Goal: Complete application form

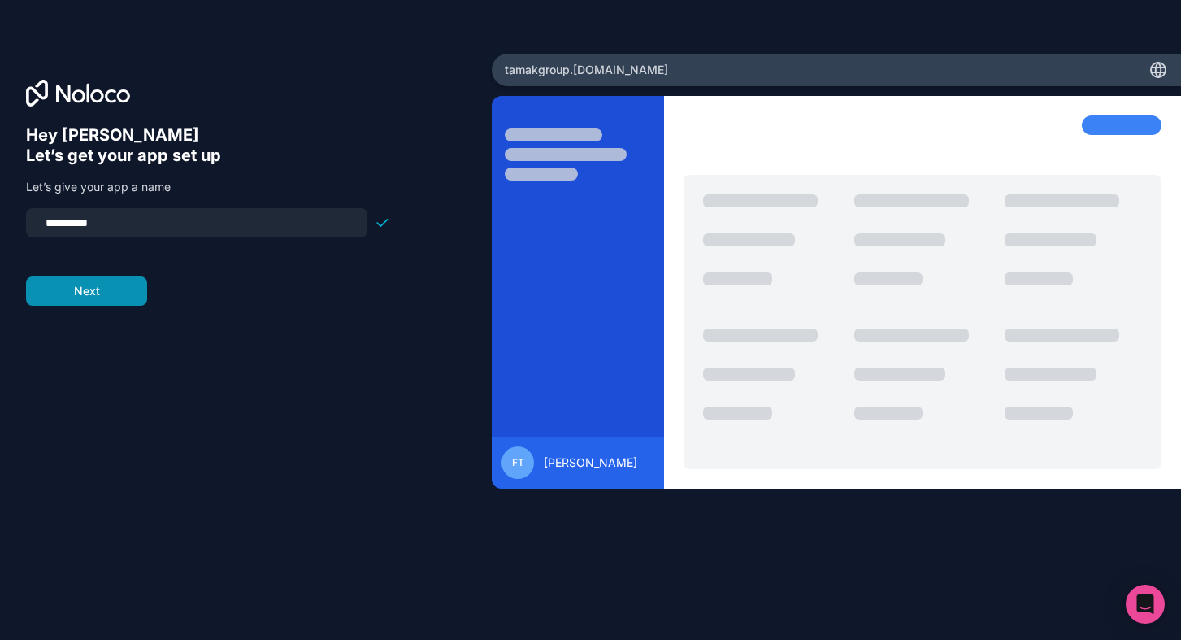
click at [112, 301] on button "Next" at bounding box center [86, 290] width 121 height 29
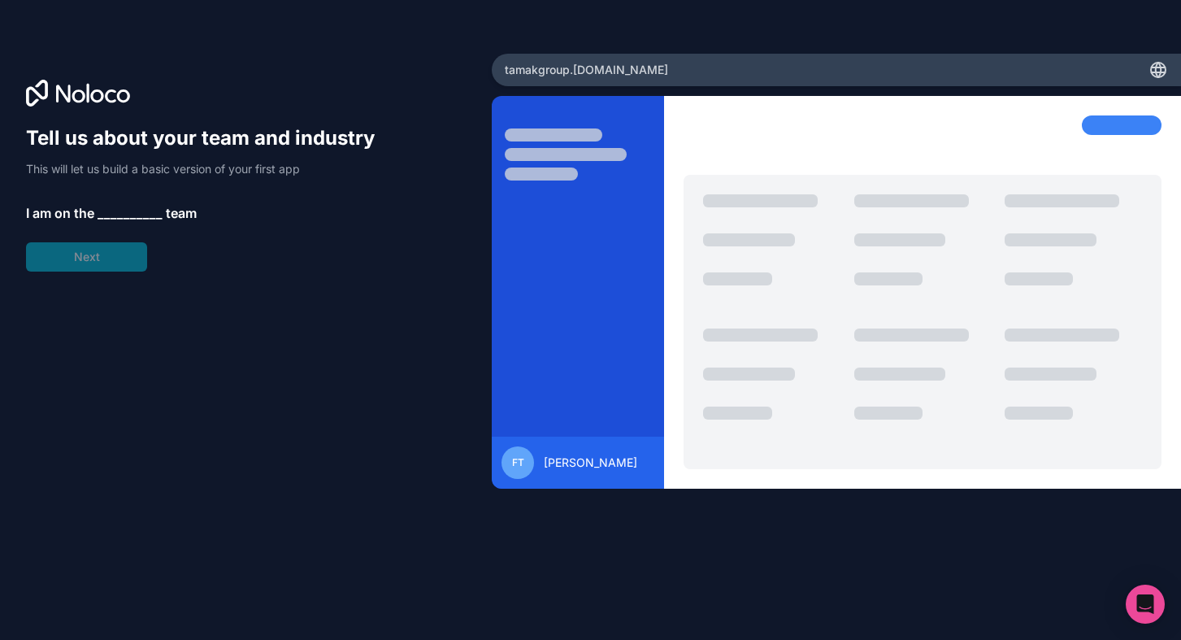
click at [119, 212] on span "__________" at bounding box center [130, 213] width 65 height 20
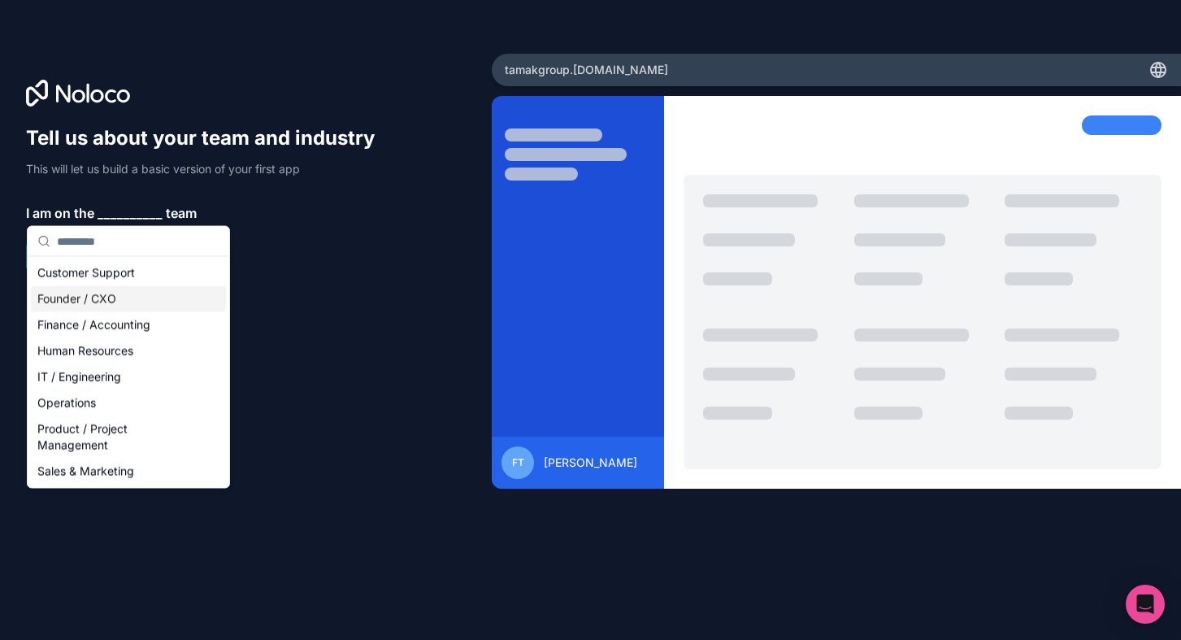
click at [126, 305] on div "Founder / CXO" at bounding box center [128, 299] width 195 height 26
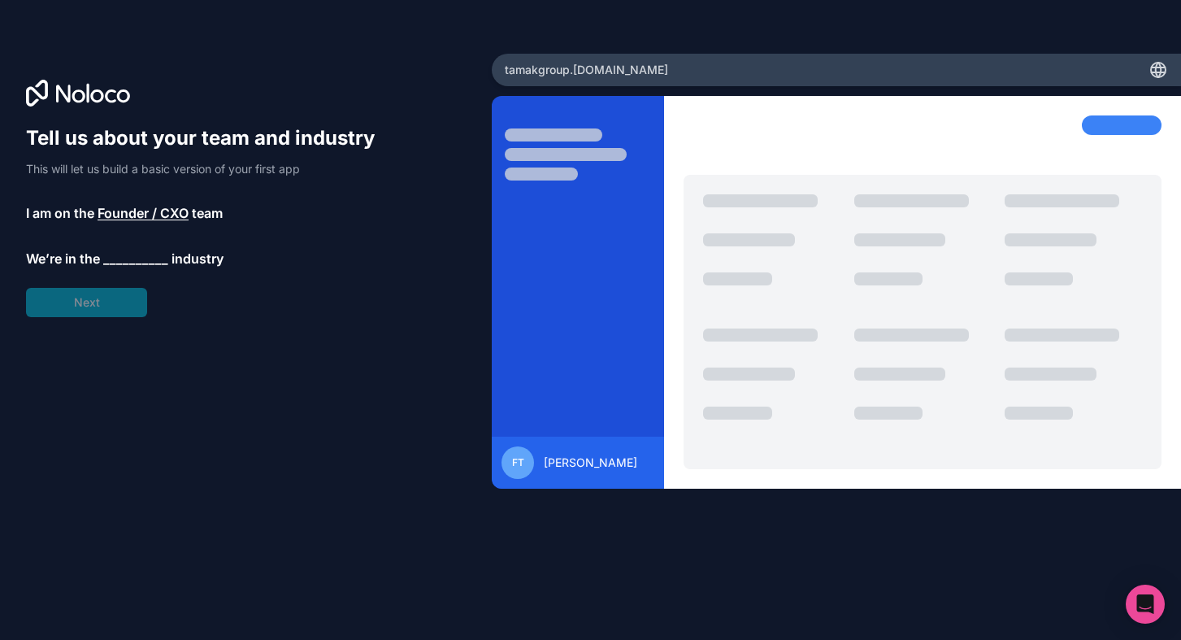
click at [125, 263] on span "__________" at bounding box center [135, 259] width 65 height 20
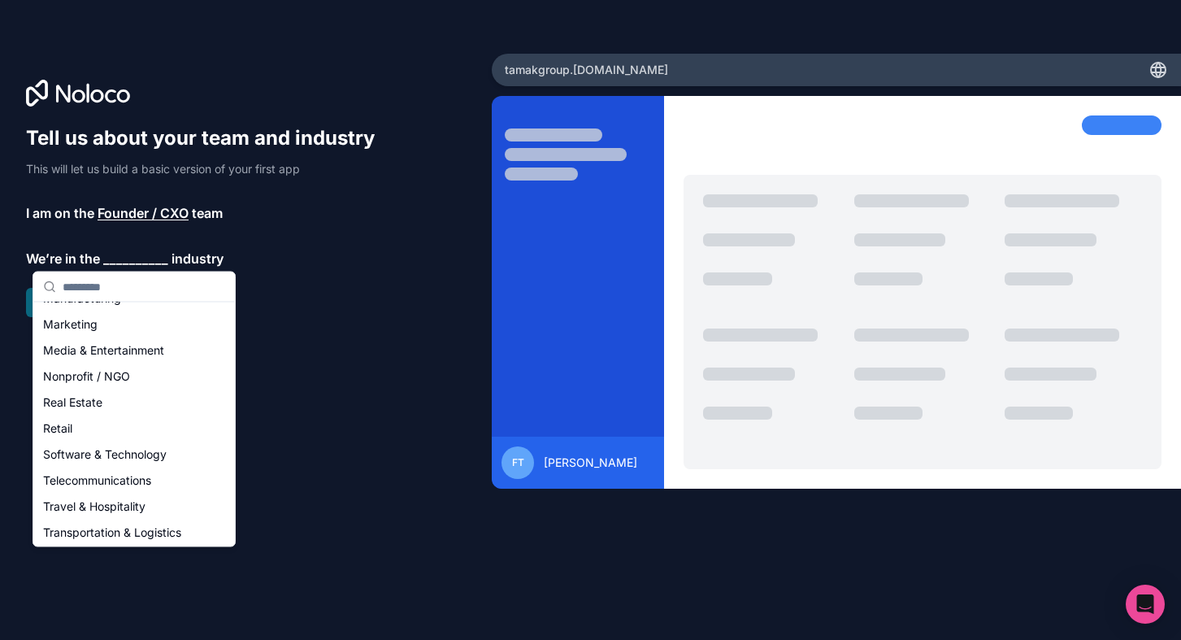
scroll to position [256, 0]
click at [96, 434] on div "Retail" at bounding box center [134, 427] width 195 height 26
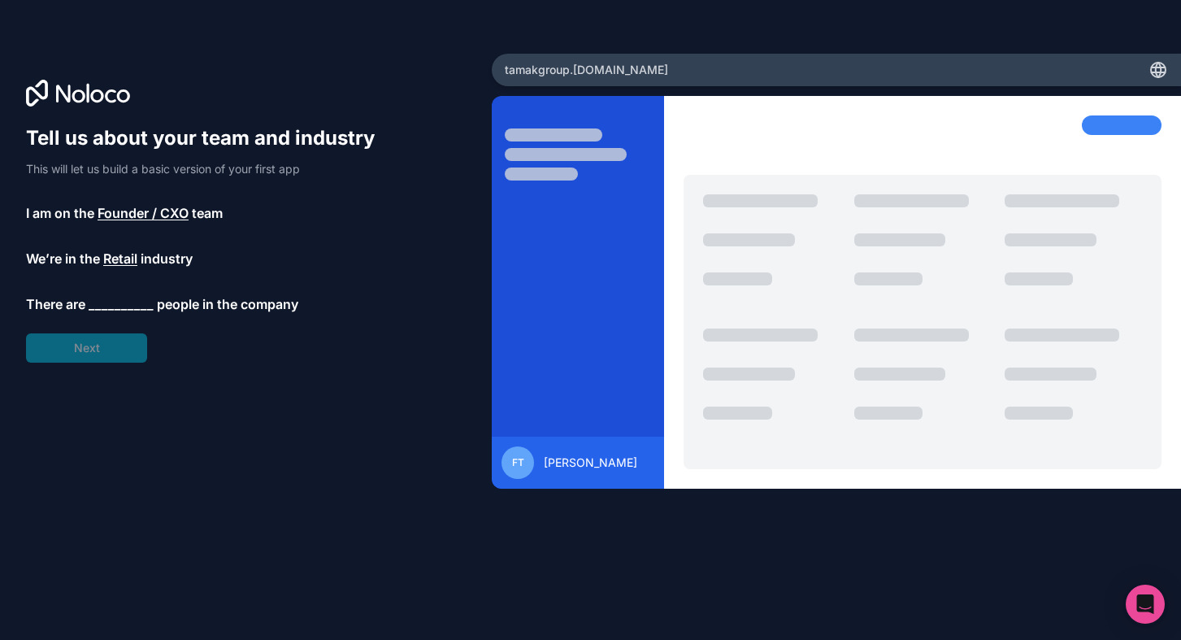
click at [110, 356] on div "Tell us about your team and industry This will let us build a basic version of …" at bounding box center [208, 243] width 364 height 237
click at [124, 304] on span "__________" at bounding box center [121, 304] width 65 height 20
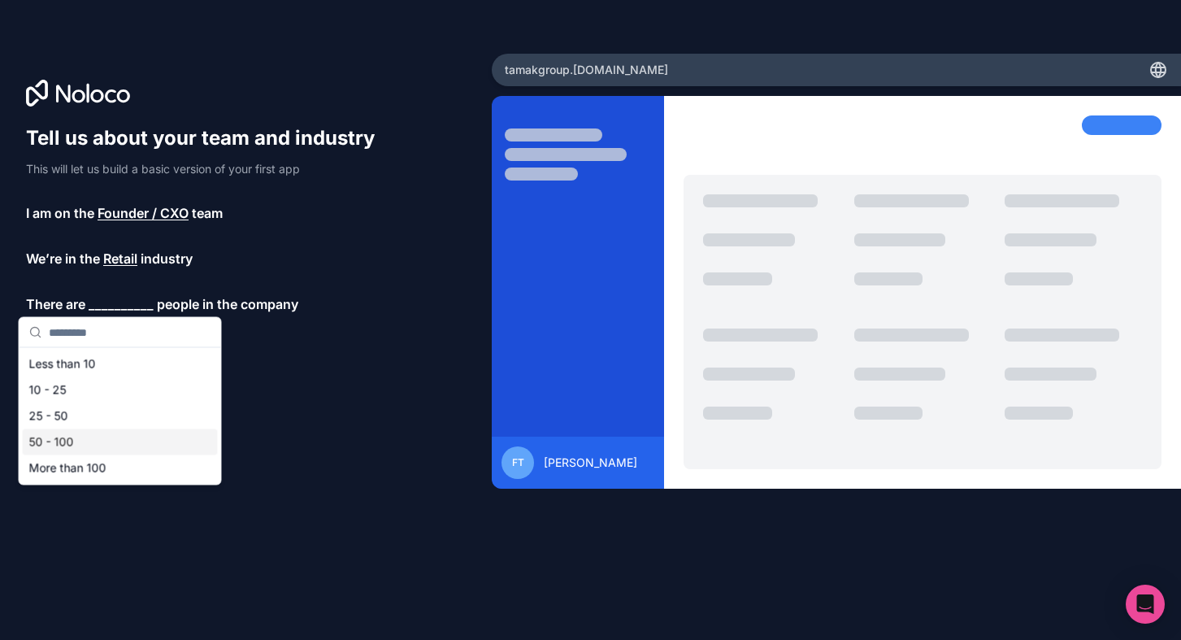
click at [87, 449] on div "50 - 100" at bounding box center [120, 442] width 195 height 26
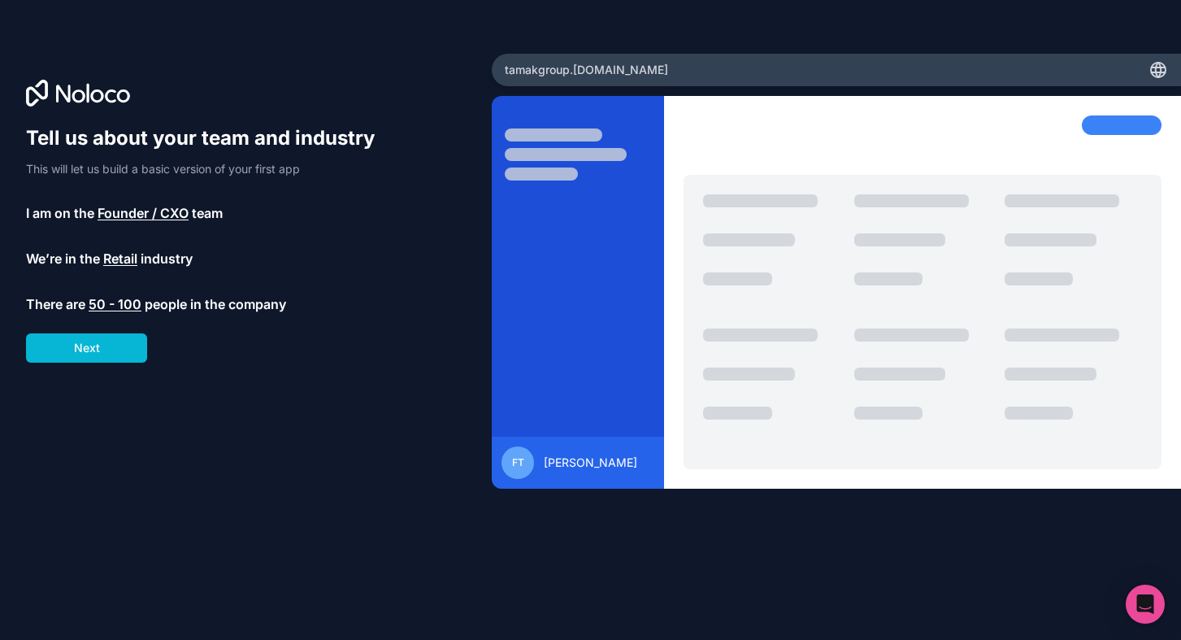
click at [117, 305] on span "50 - 100" at bounding box center [115, 304] width 53 height 20
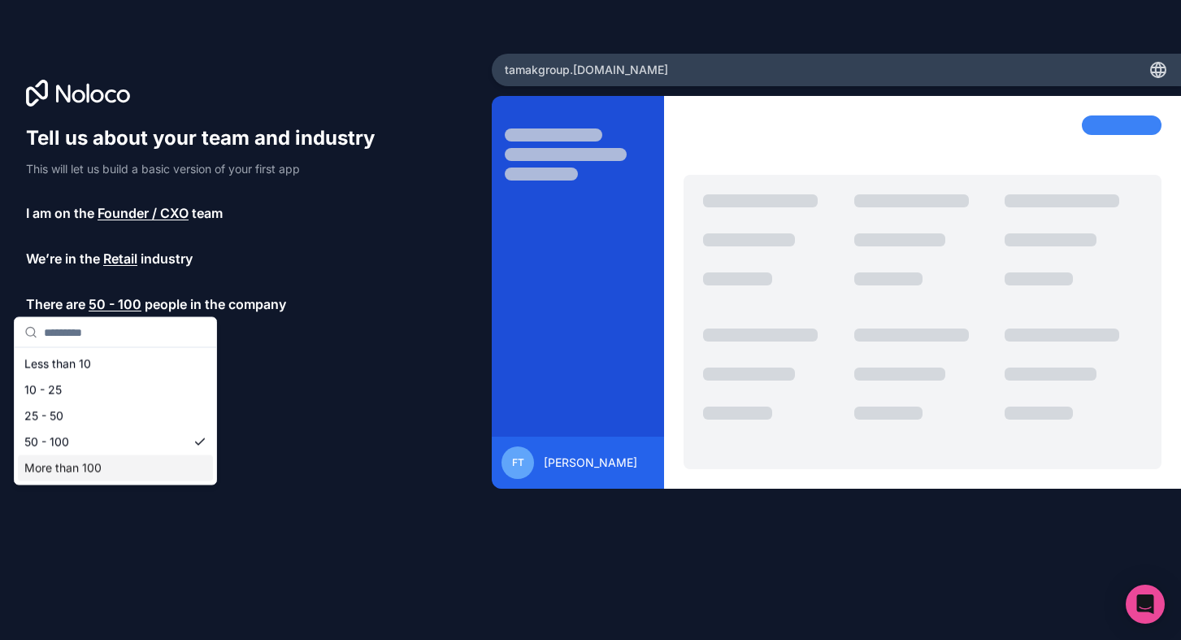
click at [105, 466] on div "More than 100" at bounding box center [115, 468] width 195 height 26
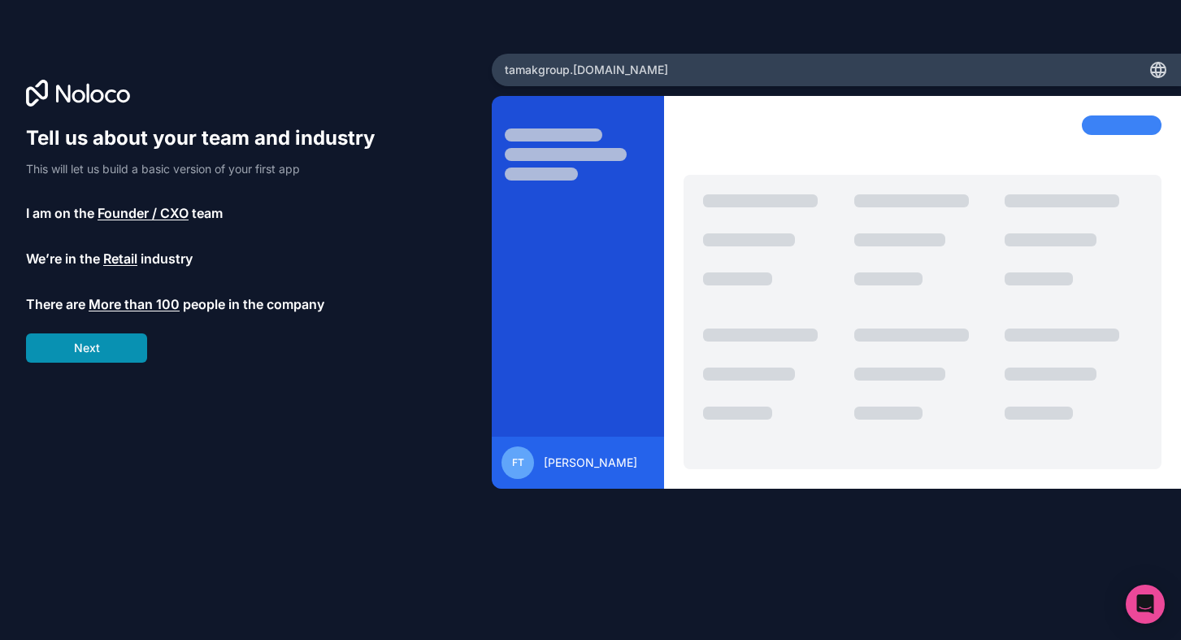
click at [117, 344] on button "Next" at bounding box center [86, 347] width 121 height 29
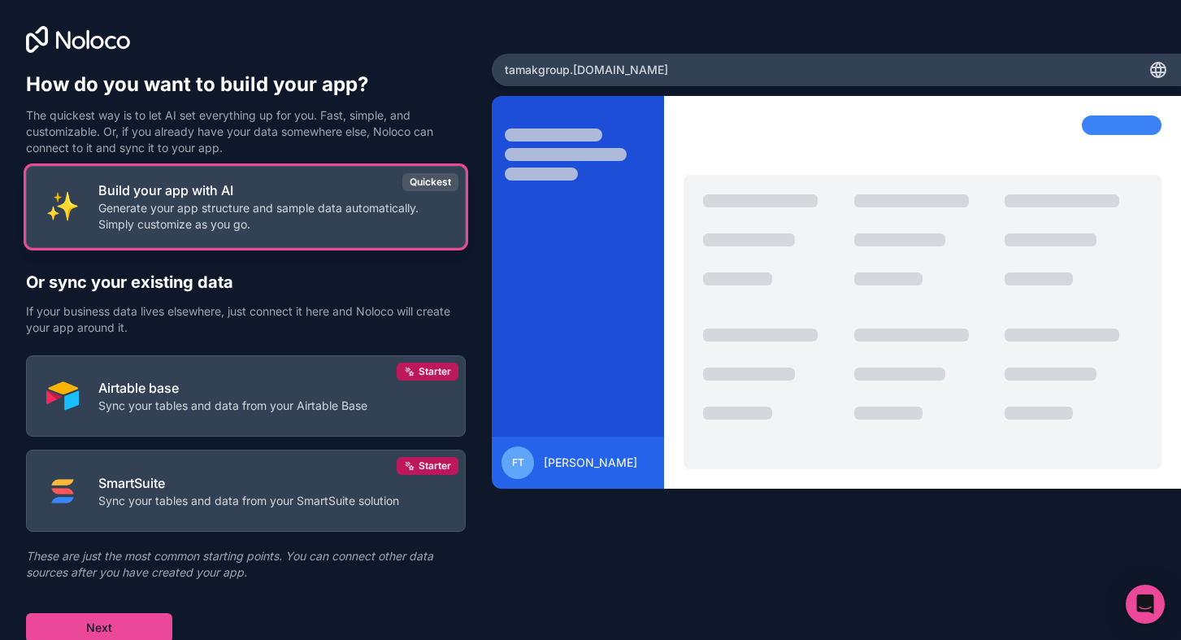
click at [336, 226] on p "Generate your app structure and sample data automatically. Simply customize as …" at bounding box center [271, 216] width 347 height 33
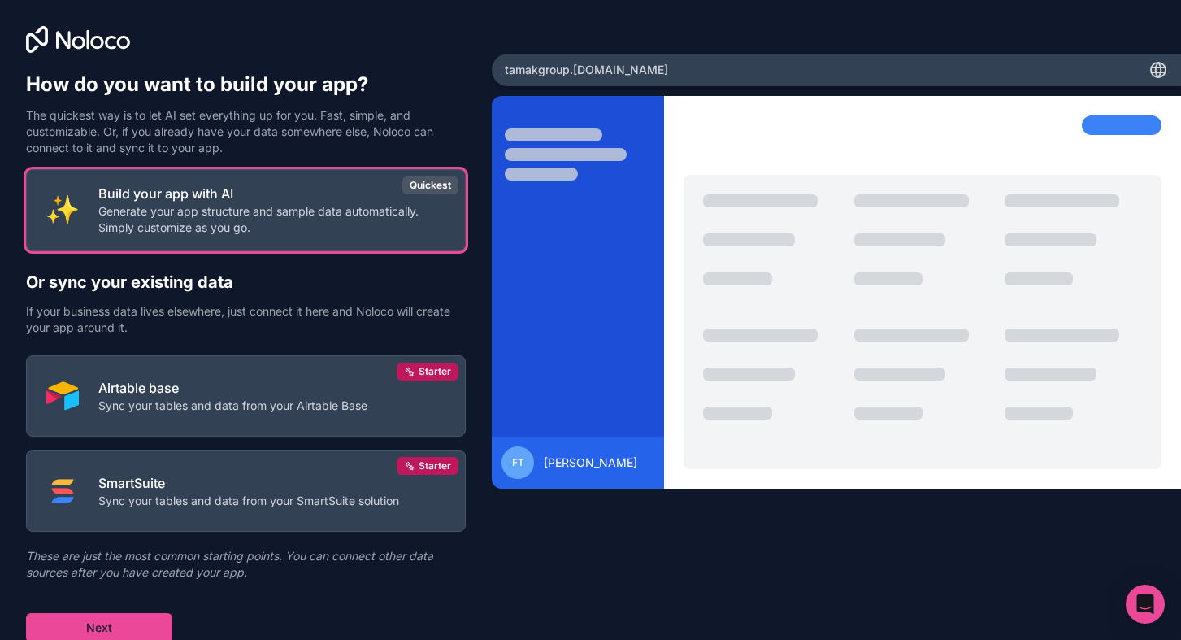
click at [1076, 154] on div at bounding box center [923, 142] width 478 height 54
click at [137, 622] on button "Next" at bounding box center [99, 627] width 146 height 29
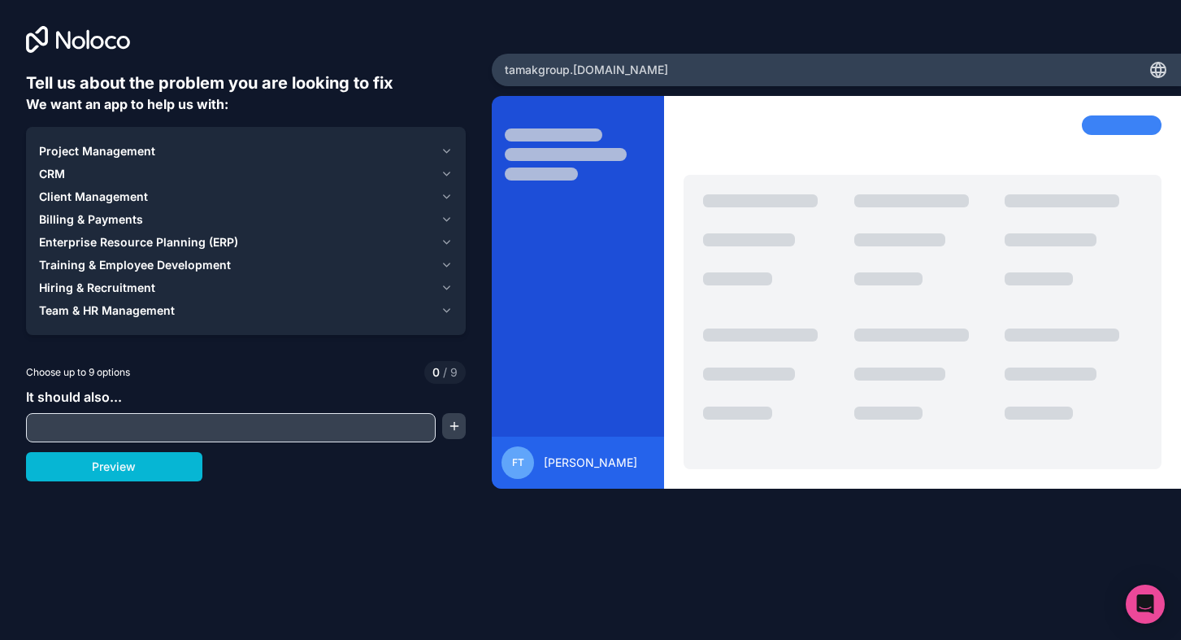
click at [257, 265] on div "Training & Employee Development" at bounding box center [236, 265] width 395 height 16
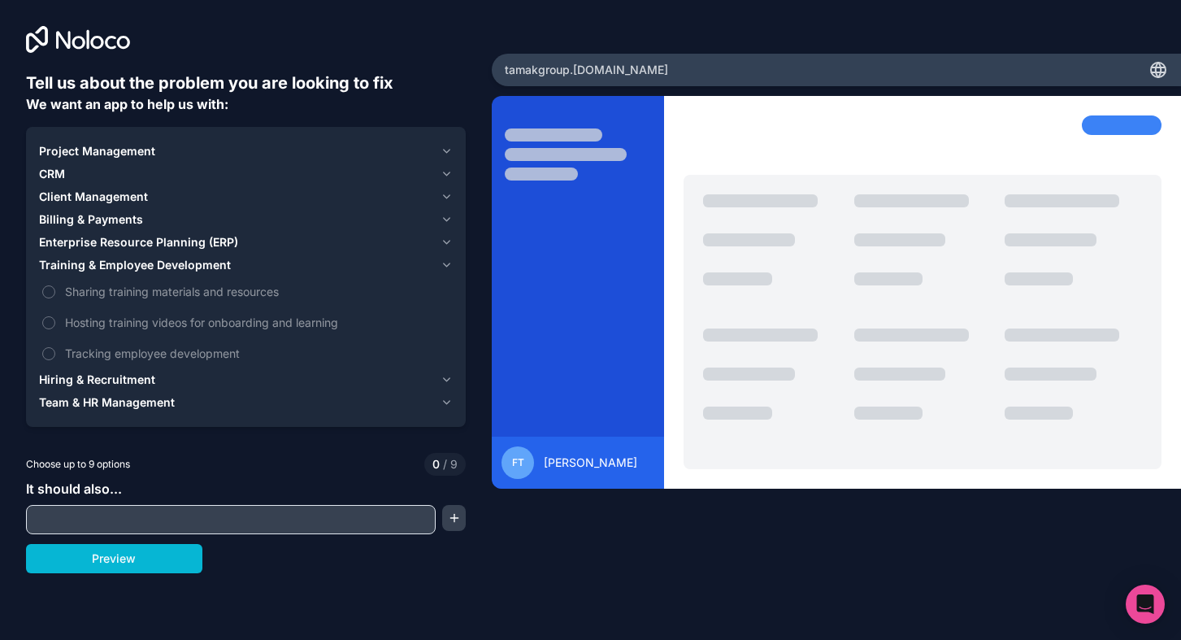
click at [252, 270] on div "Training & Employee Development" at bounding box center [236, 265] width 395 height 16
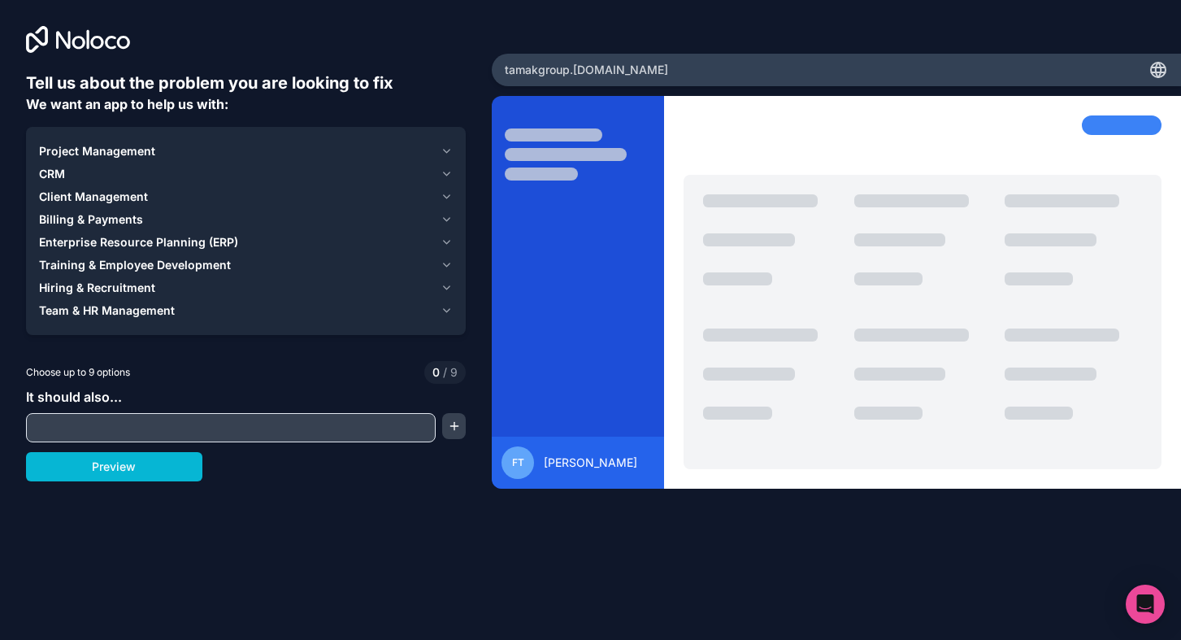
click at [241, 285] on div "Hiring & Recruitment" at bounding box center [236, 288] width 395 height 16
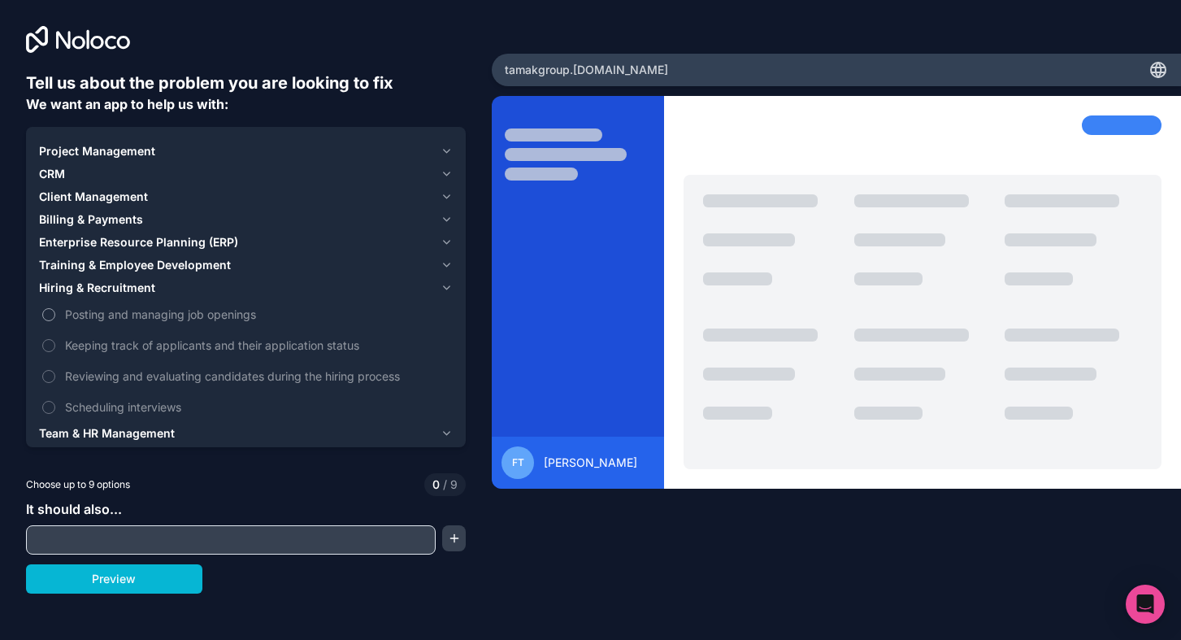
click at [184, 311] on span "Posting and managing job openings" at bounding box center [257, 314] width 384 height 17
click at [55, 311] on button "Posting and managing job openings" at bounding box center [48, 314] width 13 height 13
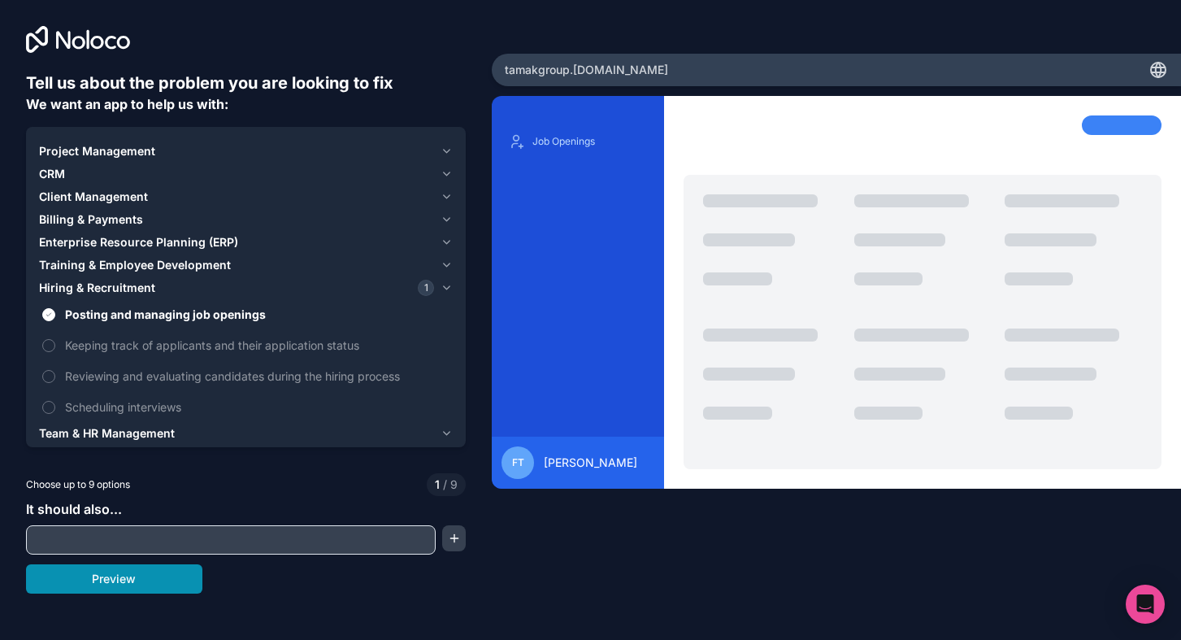
click at [138, 576] on button "Preview" at bounding box center [114, 578] width 176 height 29
click at [141, 532] on input "text" at bounding box center [231, 539] width 402 height 23
click at [250, 266] on div "Training & Employee Development" at bounding box center [236, 265] width 395 height 16
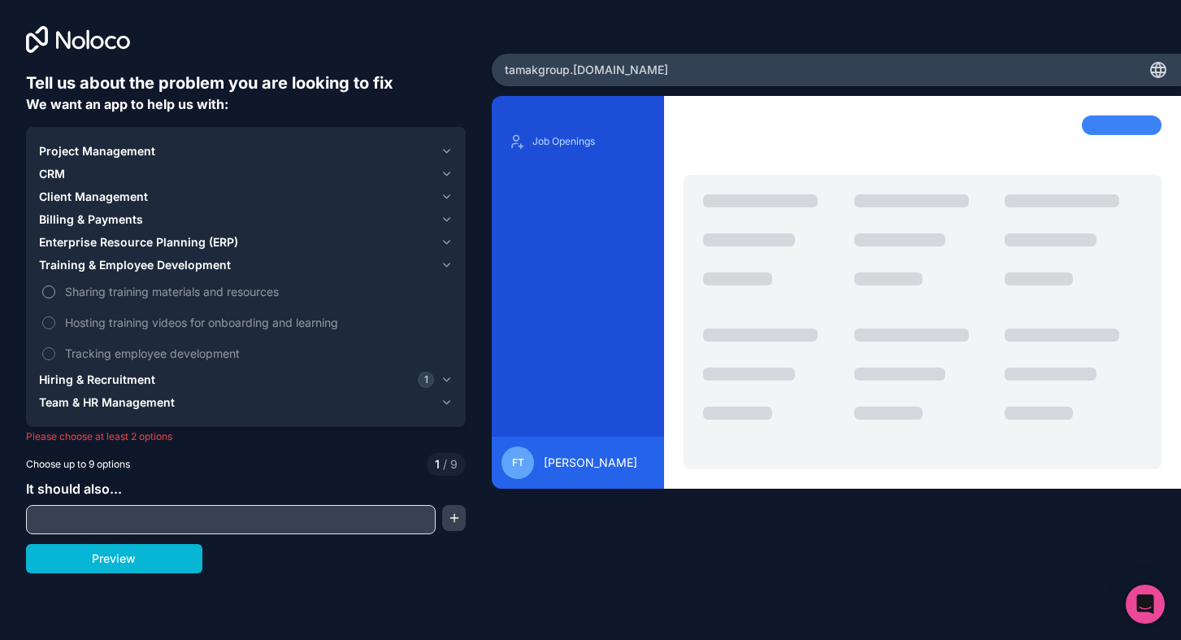
click at [185, 289] on span "Sharing training materials and resources" at bounding box center [257, 291] width 384 height 17
click at [55, 289] on button "Sharing training materials and resources" at bounding box center [48, 291] width 13 height 13
click at [310, 324] on span "Hosting training videos for onboarding and learning" at bounding box center [257, 322] width 384 height 17
click at [55, 324] on button "Hosting training videos for onboarding and learning" at bounding box center [48, 322] width 13 height 13
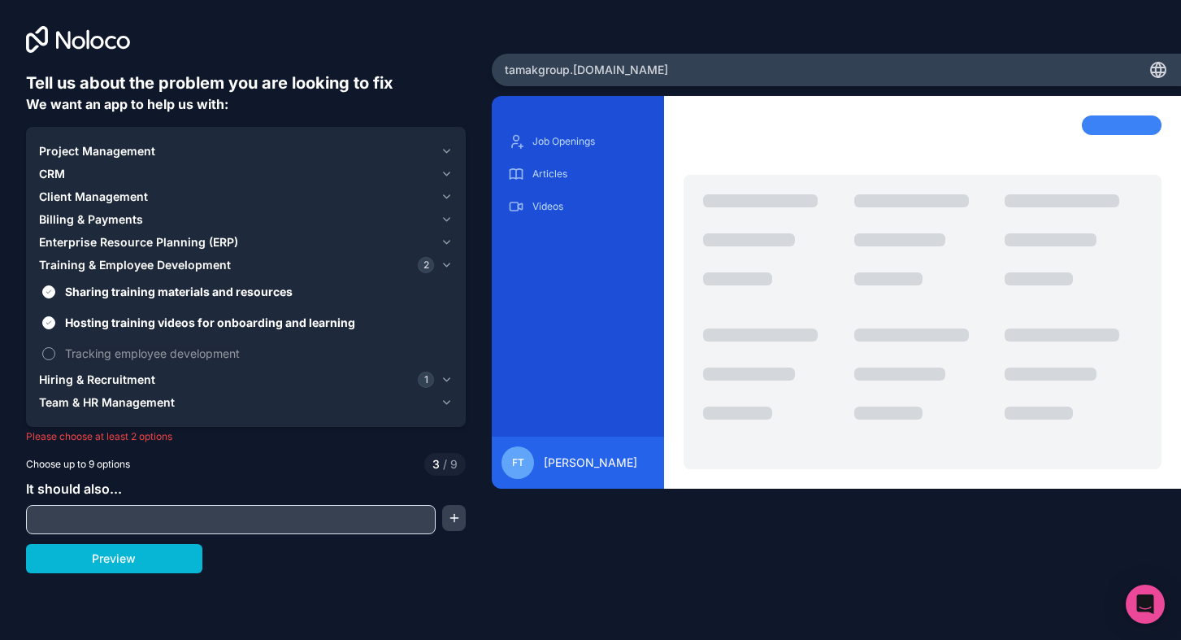
click at [267, 345] on span "Tracking employee development" at bounding box center [257, 353] width 384 height 17
click at [55, 347] on button "Tracking employee development" at bounding box center [48, 353] width 13 height 13
click at [275, 250] on button "Enterprise Resource Planning (ERP)" at bounding box center [246, 242] width 414 height 23
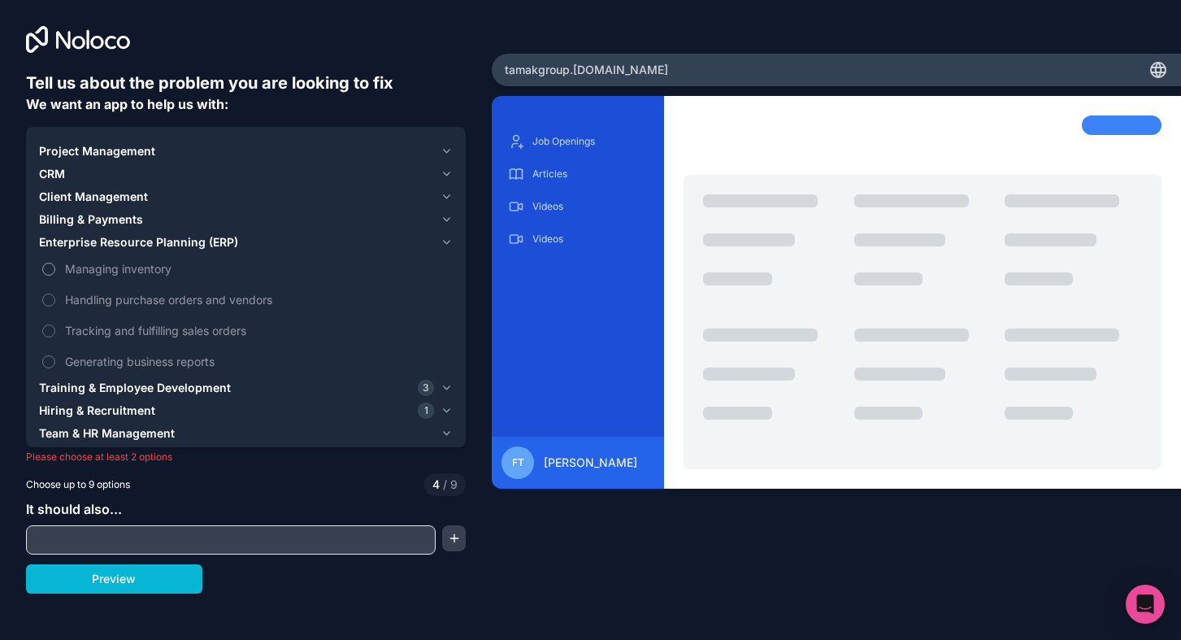
click at [234, 269] on span "Managing inventory" at bounding box center [257, 268] width 384 height 17
click at [55, 269] on button "Managing inventory" at bounding box center [48, 269] width 13 height 13
click at [227, 292] on span "Handling purchase orders and vendors" at bounding box center [257, 299] width 384 height 17
click at [55, 293] on button "Handling purchase orders and vendors" at bounding box center [48, 299] width 13 height 13
click at [219, 315] on div "Managing inventory Handling purchase orders and vendors Tracking and fulfilling…" at bounding box center [246, 315] width 414 height 123
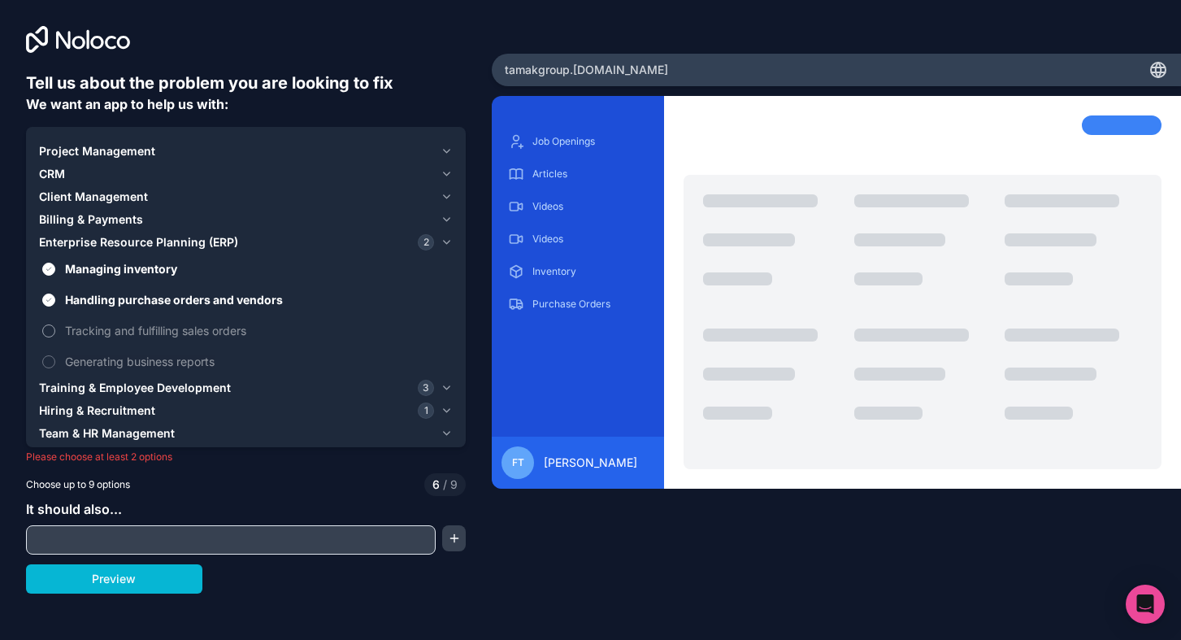
click at [210, 331] on span "Tracking and fulfilling sales orders" at bounding box center [257, 330] width 384 height 17
click at [55, 331] on button "Tracking and fulfilling sales orders" at bounding box center [48, 330] width 13 height 13
click at [207, 354] on span "Generating business reports" at bounding box center [257, 361] width 384 height 17
click at [55, 355] on button "Generating business reports" at bounding box center [48, 361] width 13 height 13
click at [206, 191] on div "Client Management" at bounding box center [236, 197] width 395 height 16
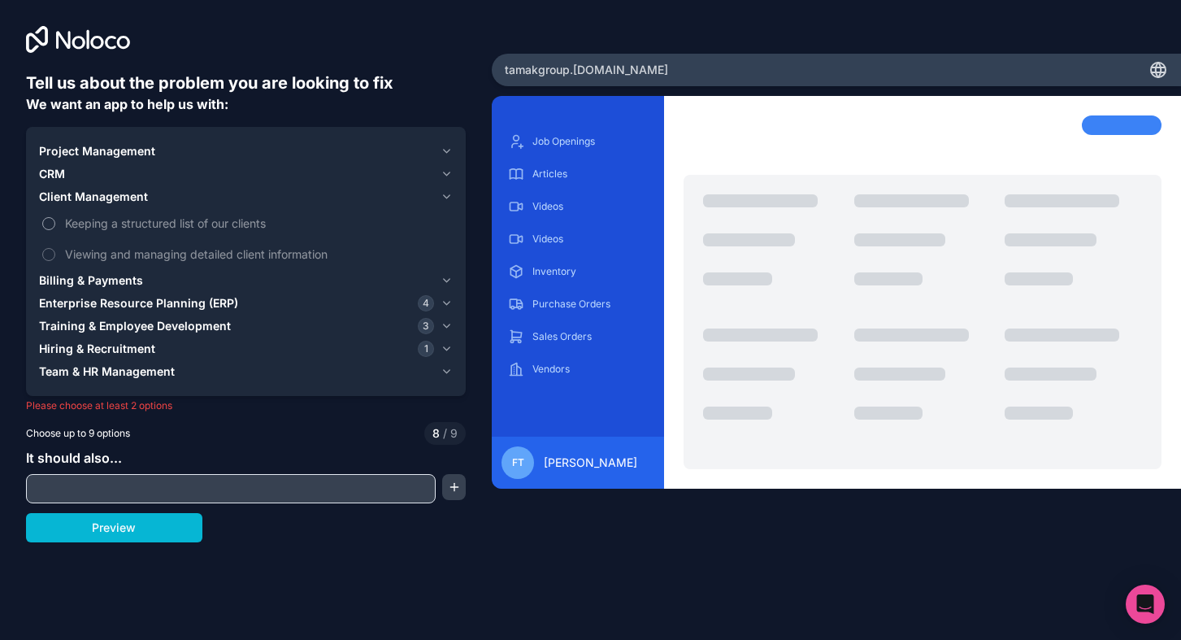
click at [195, 224] on span "Keeping a structured list of our clients" at bounding box center [257, 223] width 384 height 17
click at [55, 224] on button "Keeping a structured list of our clients" at bounding box center [48, 223] width 13 height 13
click at [187, 251] on span "Viewing and managing detailed client information" at bounding box center [257, 253] width 384 height 17
click at [174, 252] on span "Viewing and managing detailed client information" at bounding box center [257, 253] width 384 height 17
click at [58, 250] on label "Viewing and managing detailed client information" at bounding box center [246, 254] width 414 height 30
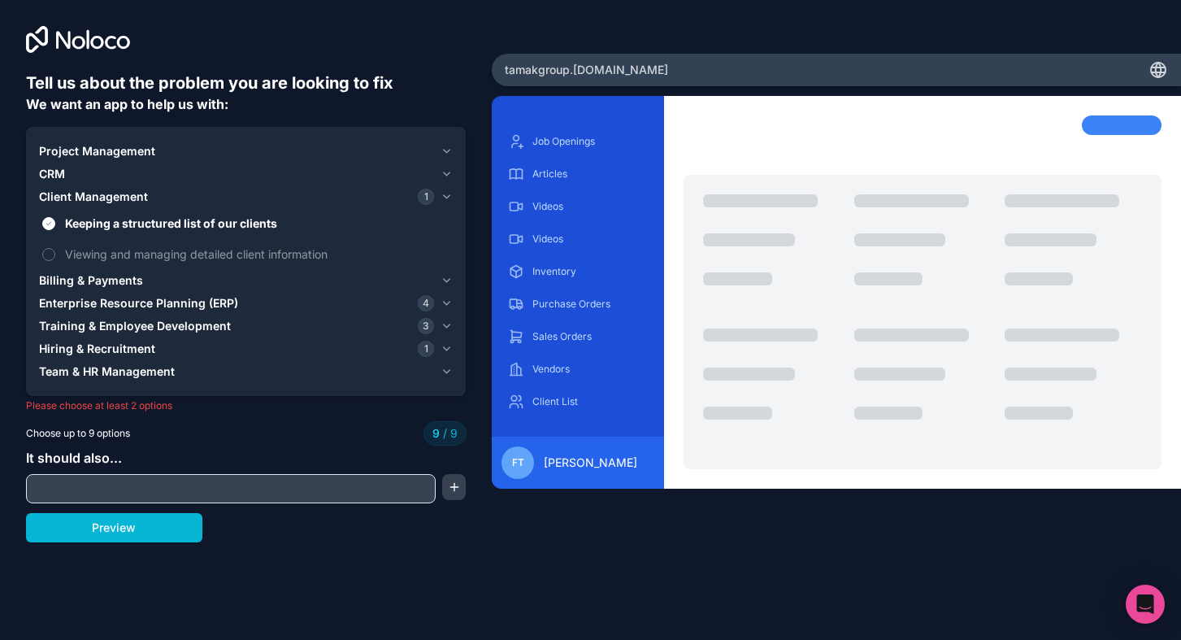
click at [122, 377] on span "Team & HR Management" at bounding box center [107, 371] width 136 height 16
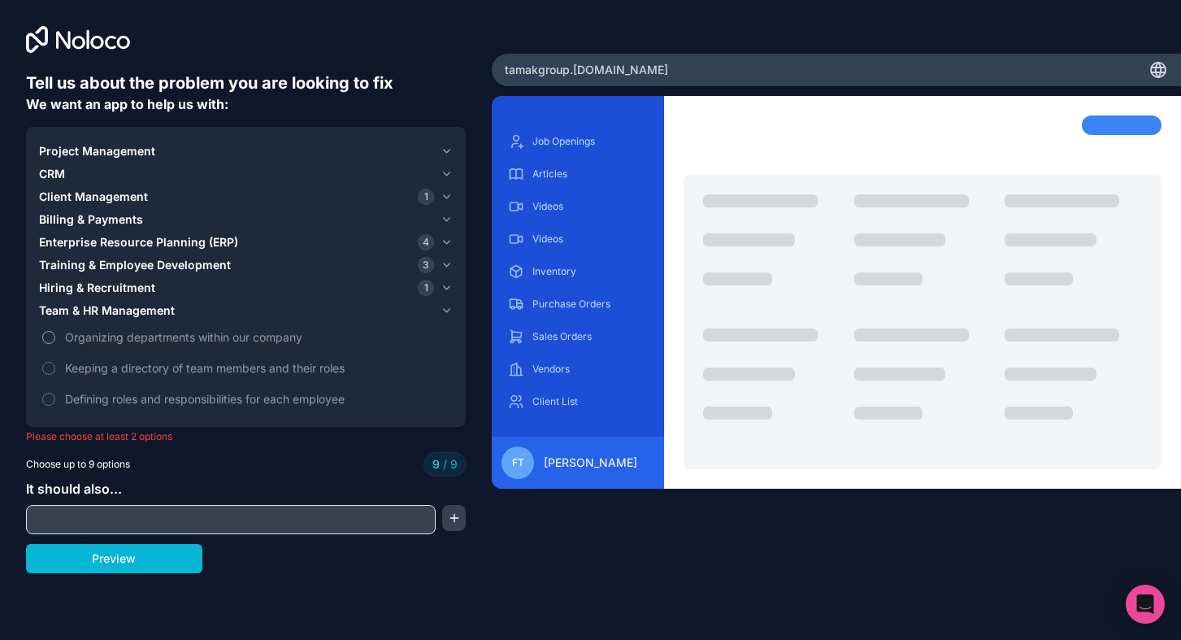
click at [40, 341] on label "Organizing departments within our company" at bounding box center [246, 337] width 414 height 30
click at [49, 344] on label "Organizing departments within our company" at bounding box center [246, 337] width 414 height 30
click at [112, 564] on button "Preview" at bounding box center [114, 558] width 176 height 29
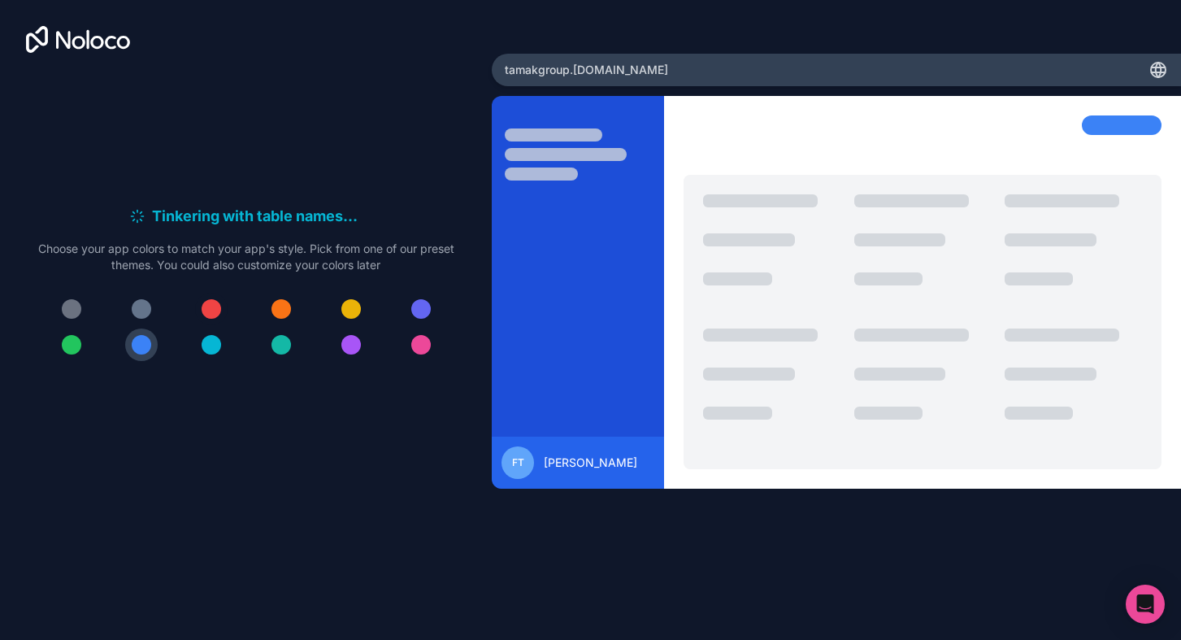
click at [207, 309] on div at bounding box center [212, 309] width 20 height 20
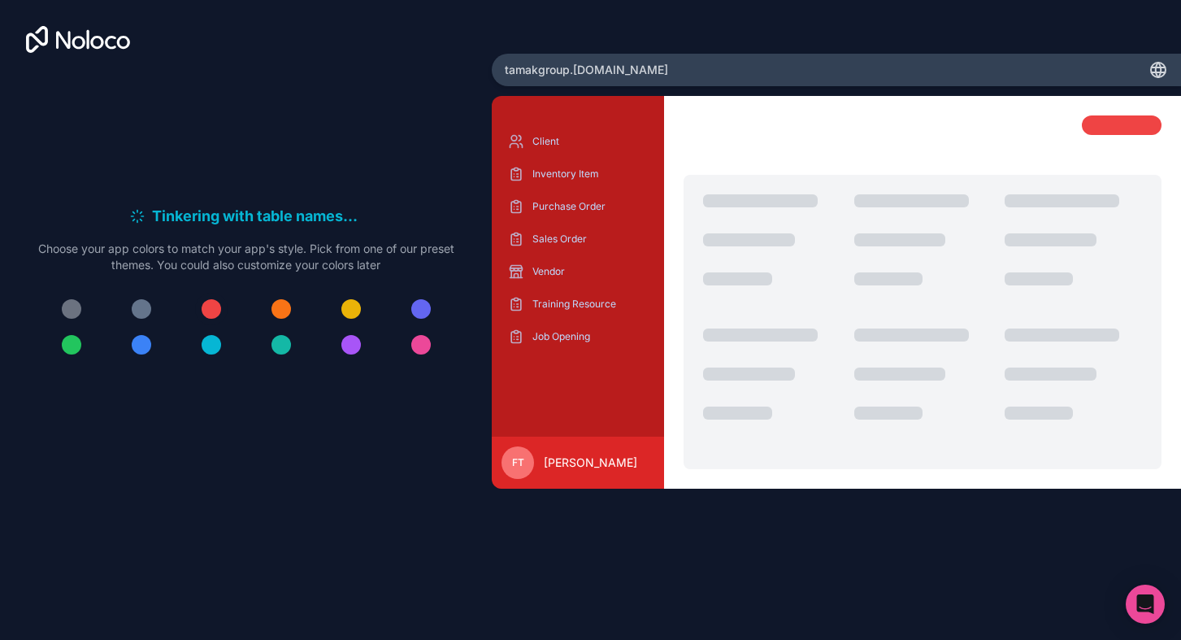
click at [215, 304] on div at bounding box center [212, 309] width 20 height 20
